Goal: Information Seeking & Learning: Find specific fact

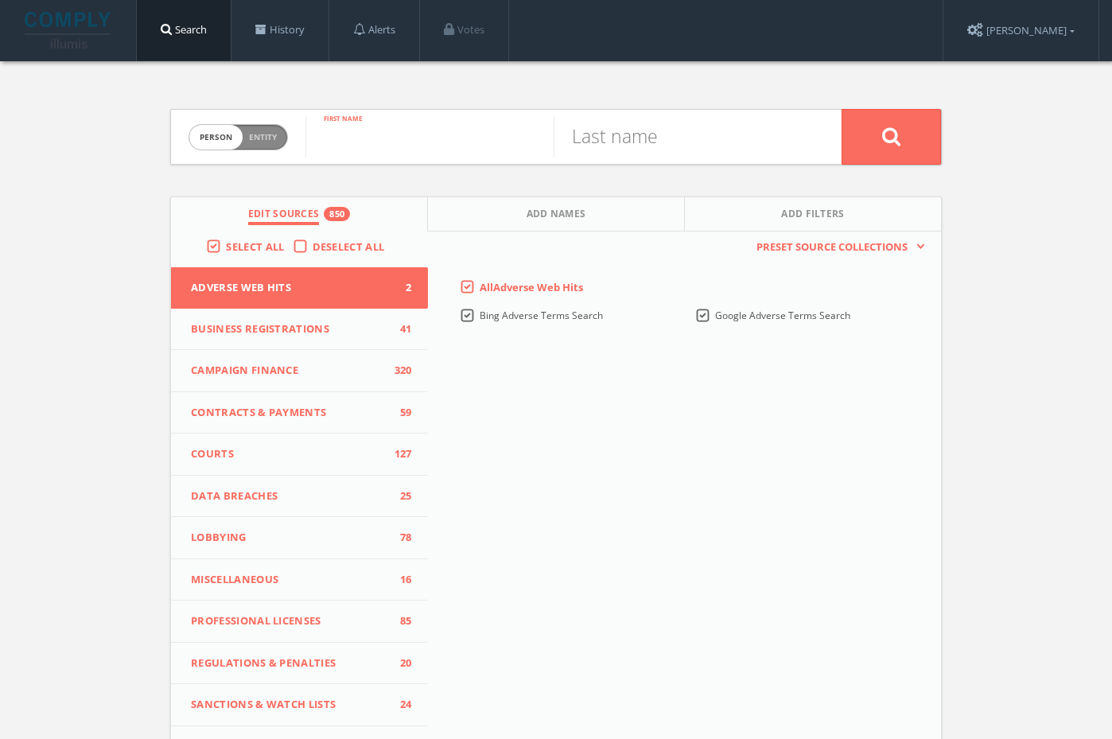
paste input "[PERSON_NAME]"
click at [437, 147] on input "[PERSON_NAME]" at bounding box center [429, 136] width 248 height 41
type input "Anjali"
paste input "[PERSON_NAME]"
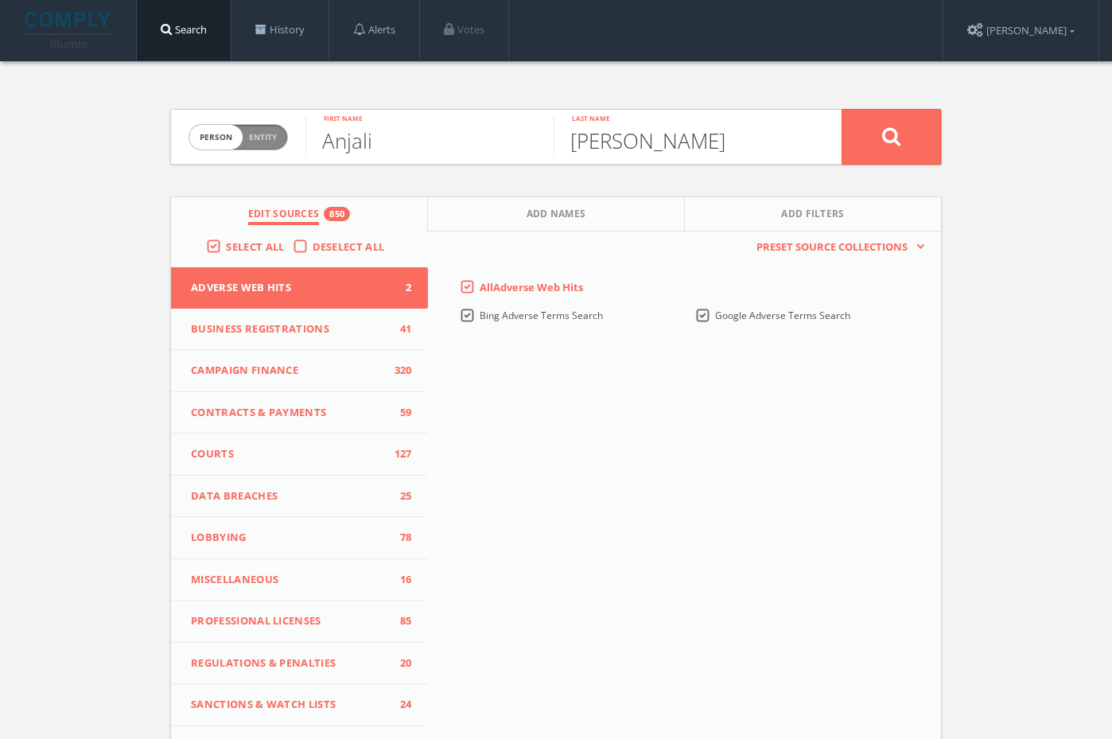
type input "[PERSON_NAME]"
click at [900, 158] on button at bounding box center [891, 137] width 99 height 56
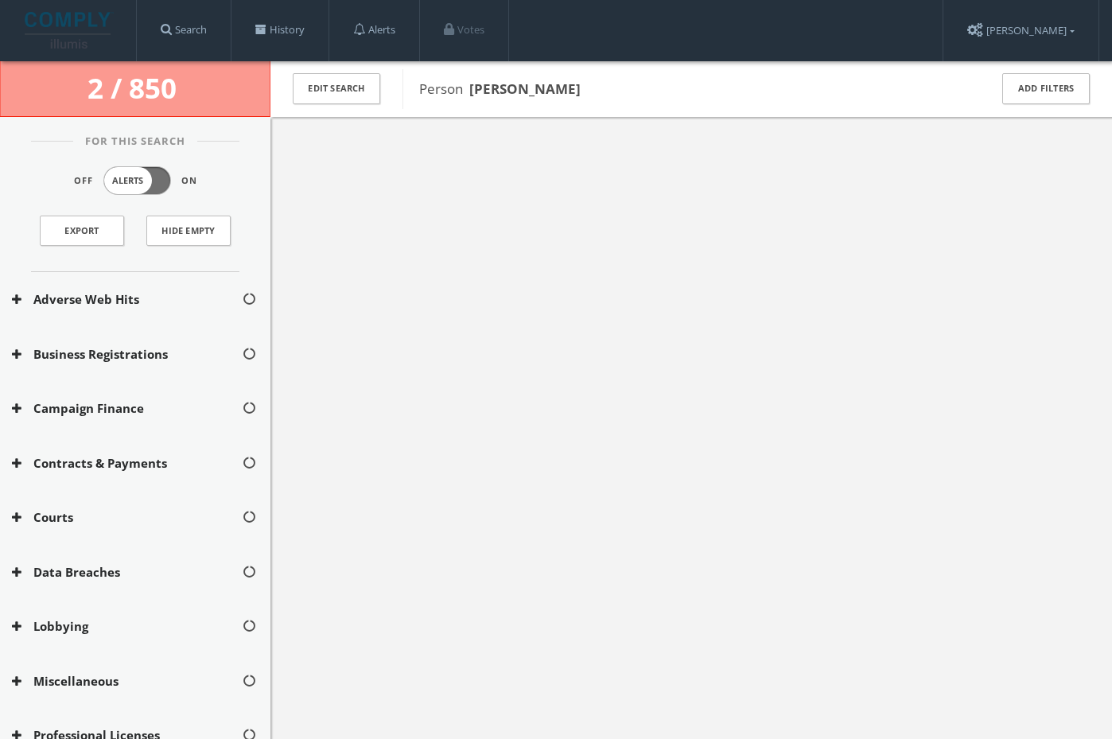
drag, startPoint x: 570, startPoint y: 99, endPoint x: 476, endPoint y: 95, distance: 94.7
click at [475, 95] on div "Person [PERSON_NAME]" at bounding box center [685, 89] width 566 height 40
click at [578, 84] on span "Person [PERSON_NAME]" at bounding box center [693, 89] width 549 height 21
drag, startPoint x: 575, startPoint y: 91, endPoint x: 472, endPoint y: 91, distance: 102.6
click at [472, 91] on span "Person [PERSON_NAME]" at bounding box center [693, 89] width 549 height 21
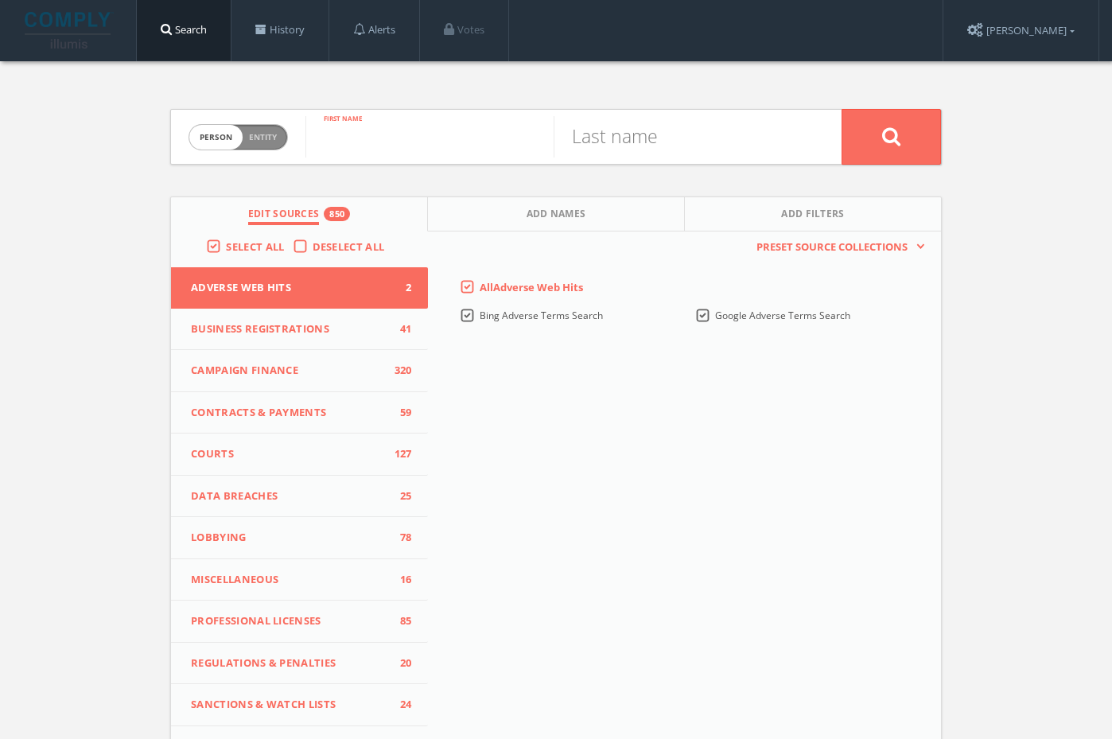
click at [334, 129] on input "text" at bounding box center [429, 136] width 248 height 41
paste input "Denise Bray"
click at [424, 148] on input "Denise Bray" at bounding box center [429, 136] width 248 height 41
type input "Denise"
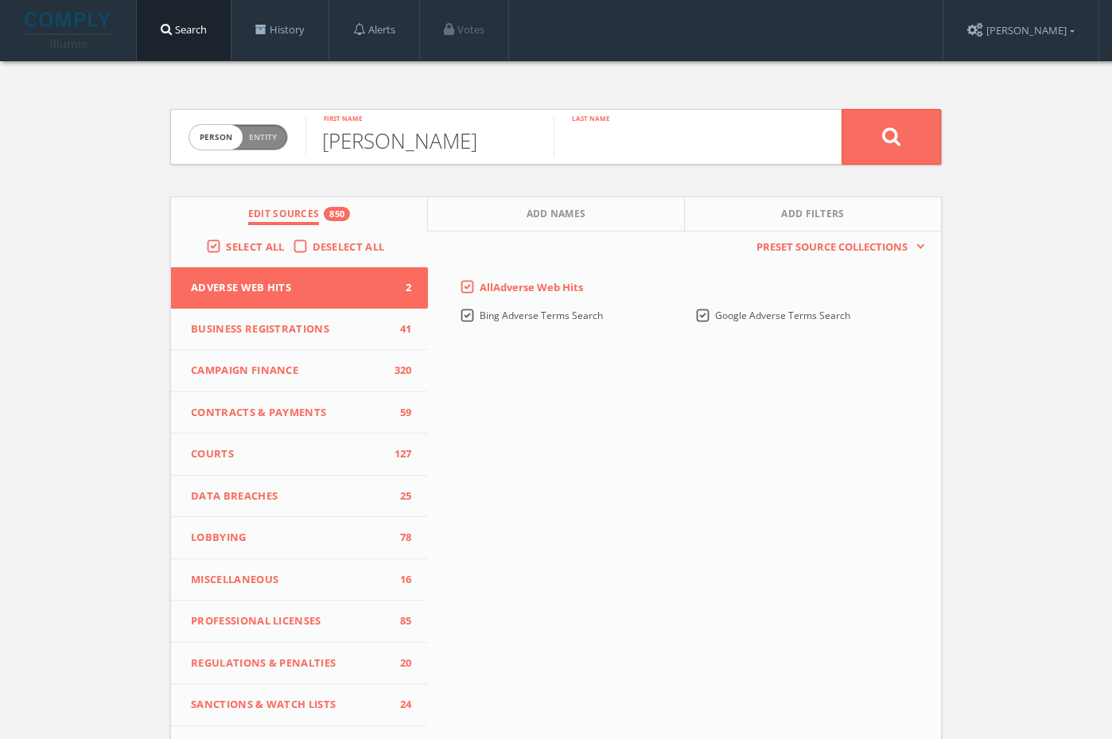
click at [624, 131] on input "text" at bounding box center [678, 136] width 248 height 41
paste input "Bray"
type input "Bray"
click at [895, 157] on button at bounding box center [891, 137] width 99 height 56
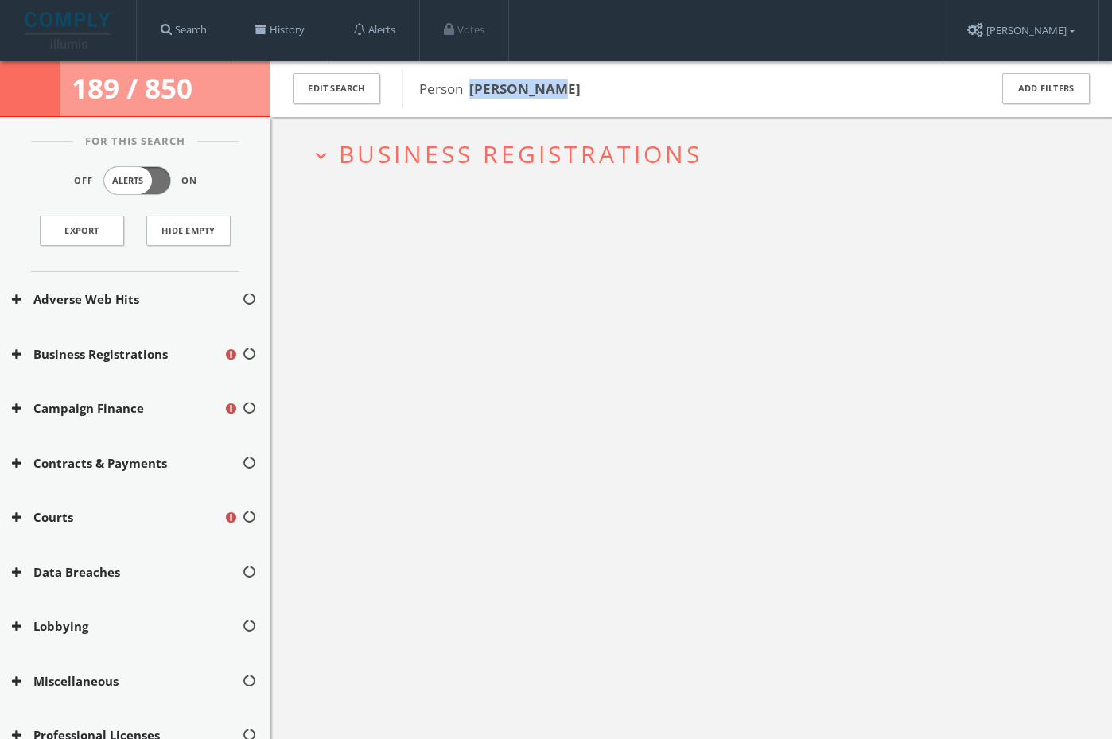
drag, startPoint x: 585, startPoint y: 86, endPoint x: 475, endPoint y: 89, distance: 110.6
click at [475, 89] on span "Person Denise Bray" at bounding box center [693, 89] width 549 height 21
copy b "Denise Bray"
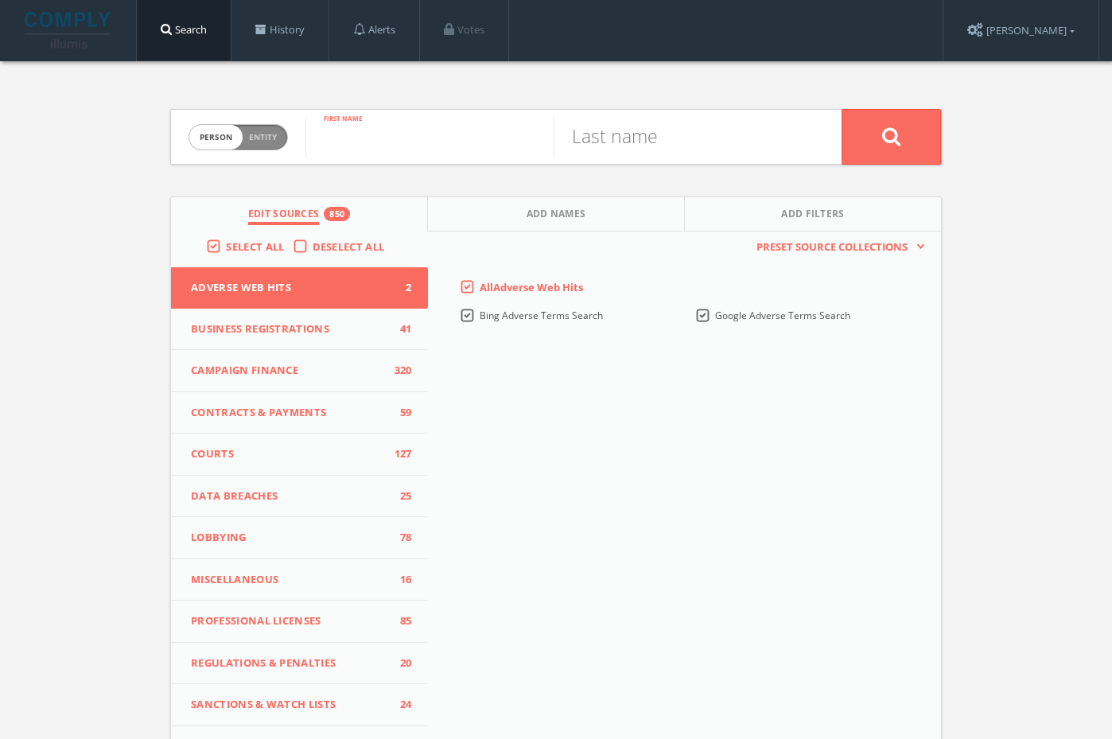
click at [326, 157] on div "First name" at bounding box center [429, 137] width 248 height 54
paste input "[PERSON_NAME]"
click at [395, 141] on input "Eric Daly" at bounding box center [429, 136] width 248 height 41
type input "Eric"
click at [612, 150] on input "text" at bounding box center [678, 136] width 248 height 41
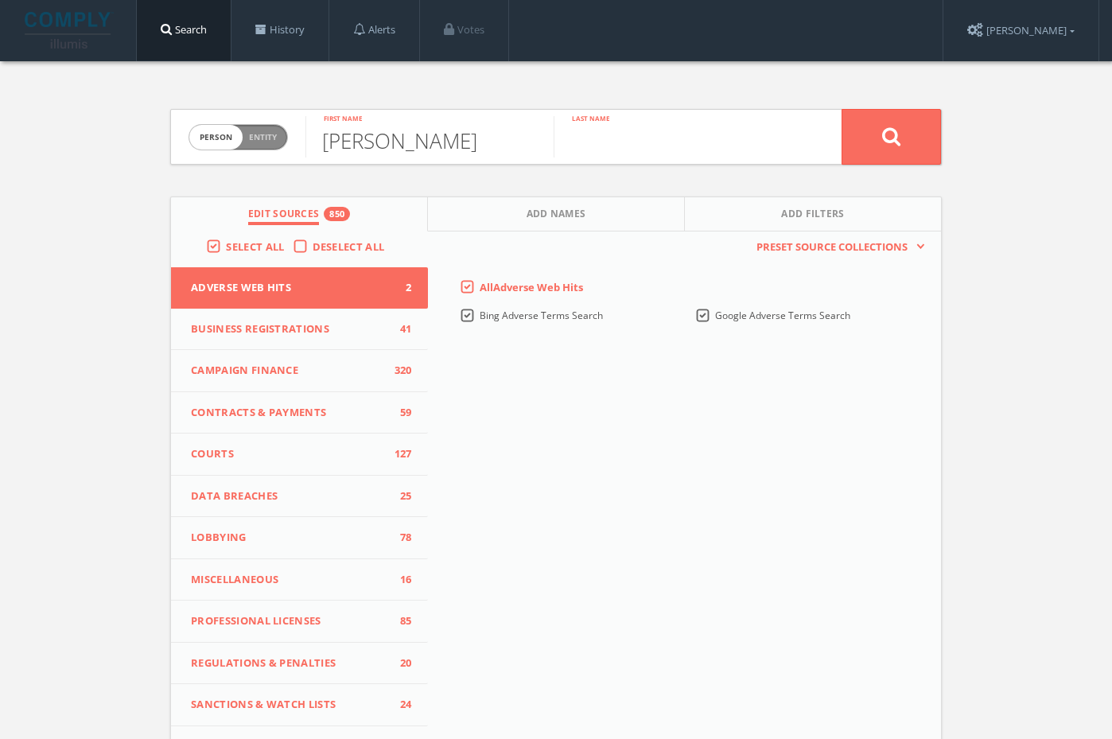
paste input "Daly"
type input "Daly"
click at [896, 143] on icon at bounding box center [891, 136] width 19 height 20
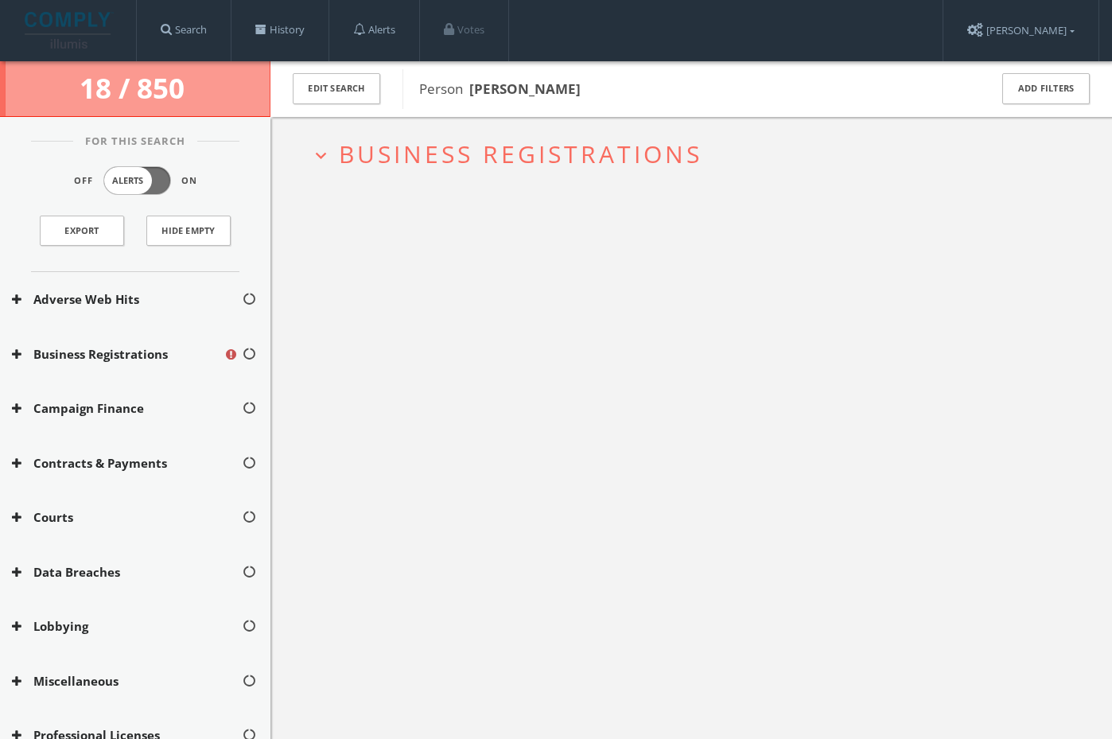
click at [480, 84] on b "Eric Daly" at bounding box center [524, 89] width 111 height 18
copy b "Eric"
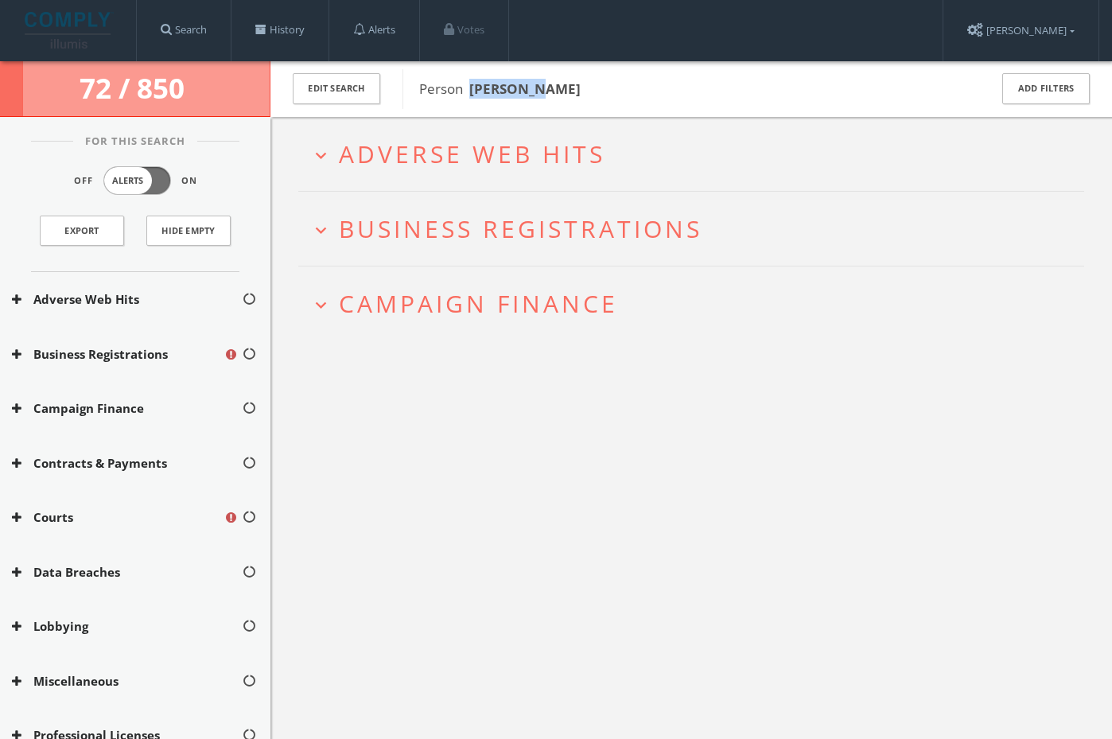
drag, startPoint x: 523, startPoint y: 95, endPoint x: 469, endPoint y: 95, distance: 54.1
click at [469, 95] on span "Person Eric Daly" at bounding box center [693, 89] width 549 height 21
